Goal: Find specific page/section: Find specific page/section

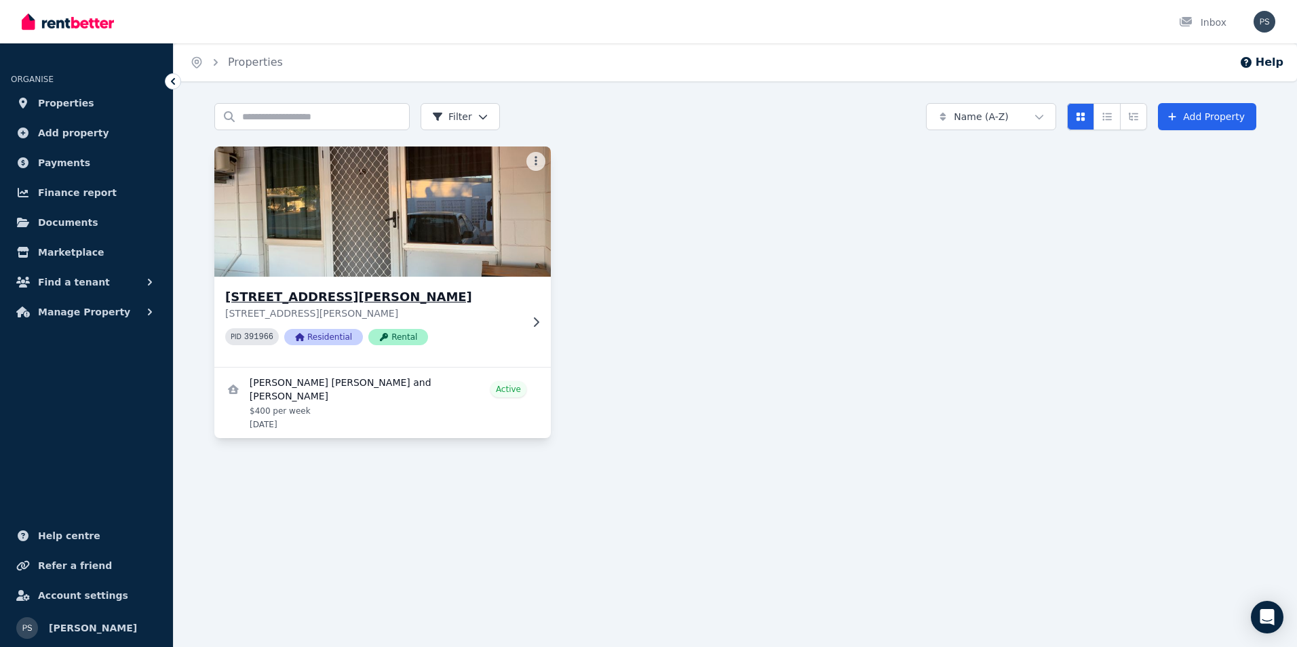
click at [532, 320] on icon at bounding box center [536, 322] width 14 height 11
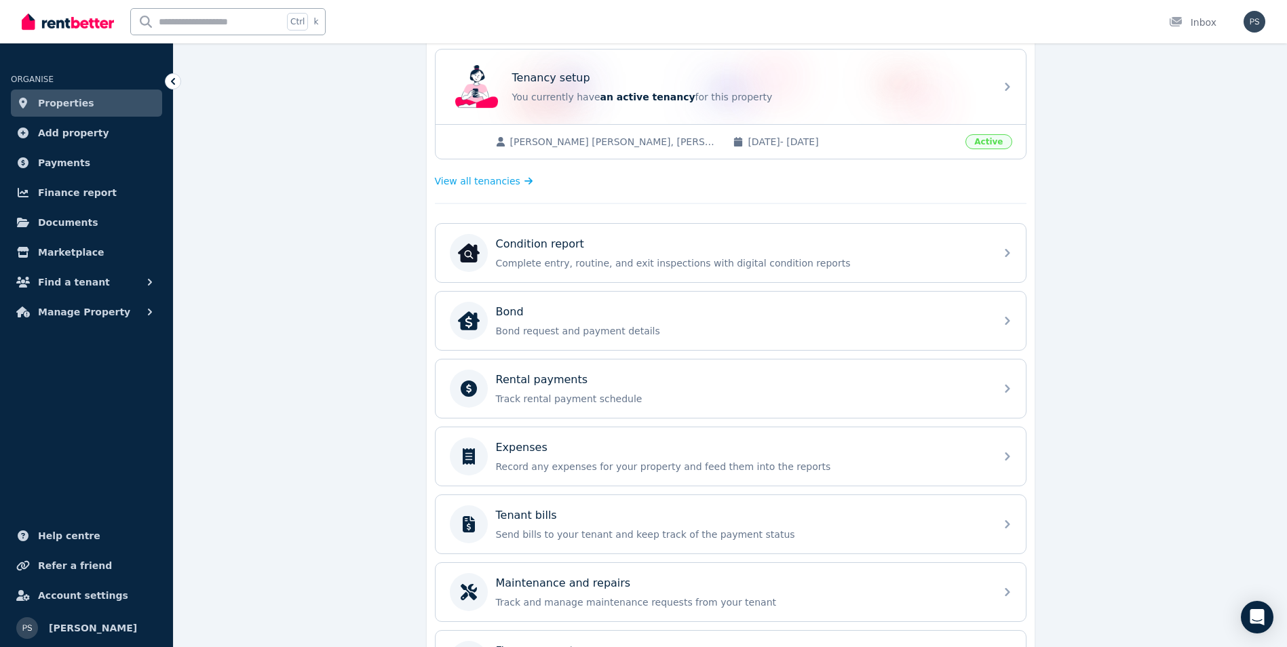
scroll to position [204, 0]
